Goal: Check status: Check status

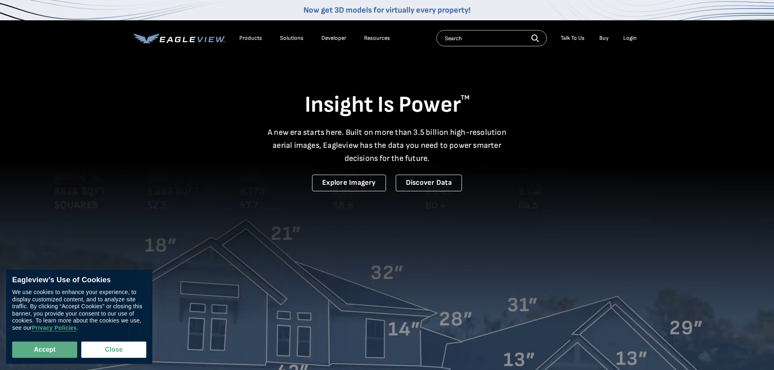
click at [625, 34] on li "Login" at bounding box center [630, 38] width 22 height 12
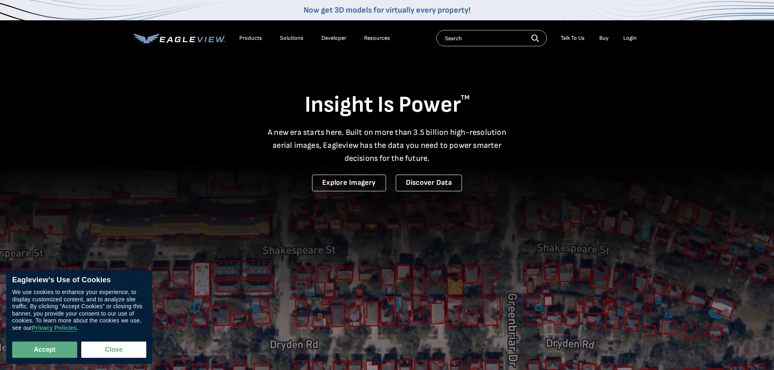
click at [632, 39] on div "Login" at bounding box center [629, 38] width 13 height 7
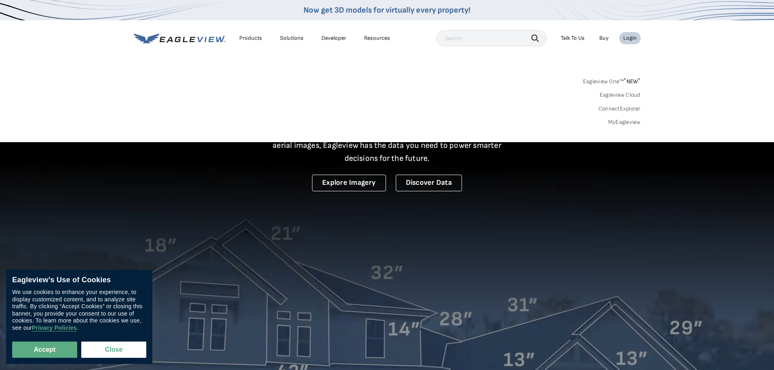
click at [623, 121] on link "MyEagleview" at bounding box center [624, 122] width 32 height 7
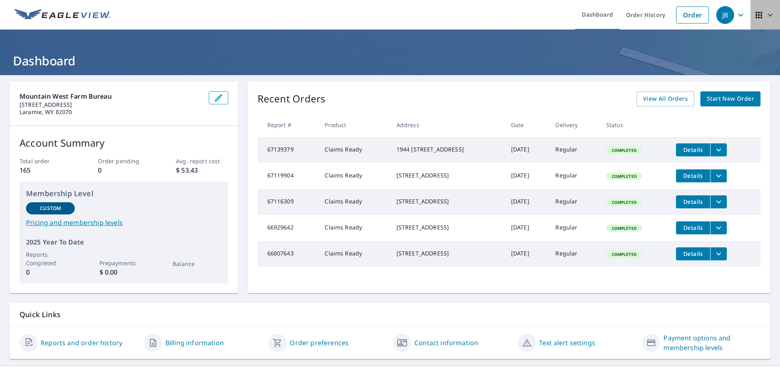
click at [767, 16] on icon "button" at bounding box center [770, 15] width 10 height 10
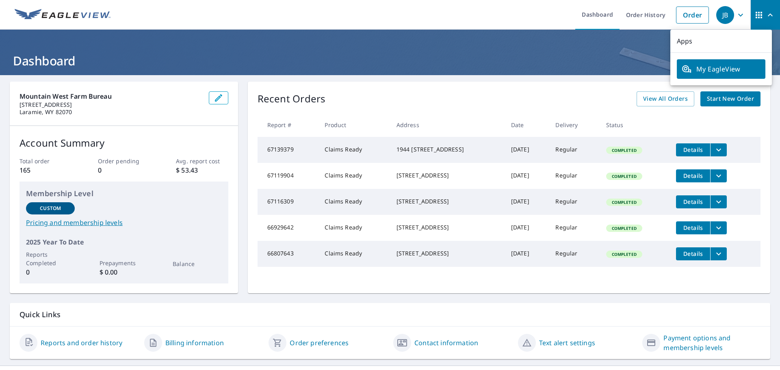
click at [738, 15] on icon "button" at bounding box center [740, 14] width 5 height 3
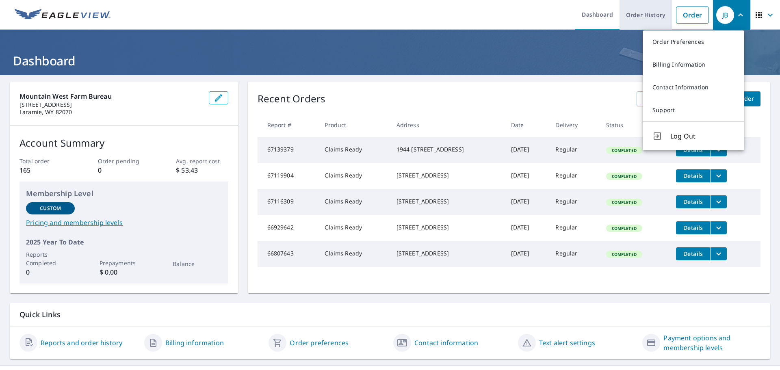
click at [635, 13] on link "Order History" at bounding box center [645, 15] width 52 height 30
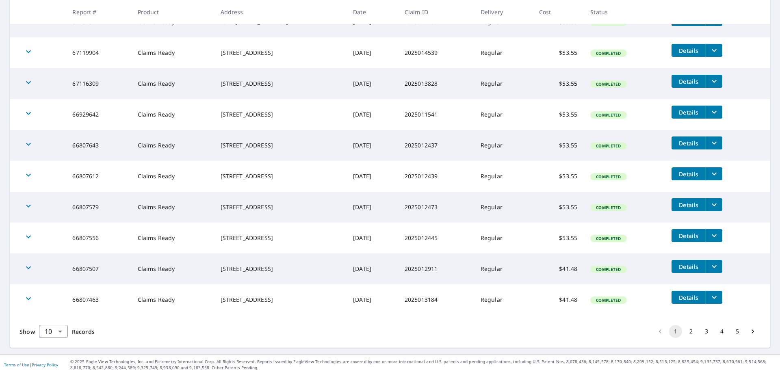
scroll to position [178, 0]
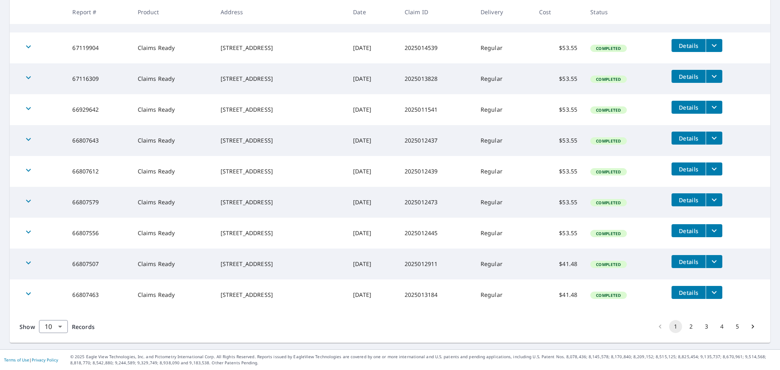
click at [684, 326] on button "2" at bounding box center [690, 326] width 13 height 13
